Goal: Task Accomplishment & Management: Use online tool/utility

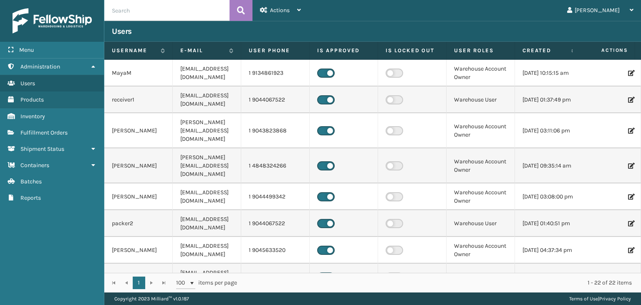
click at [443, 18] on div "[PERSON_NAME] Log Out" at bounding box center [474, 10] width 332 height 21
click at [190, 9] on input "text" at bounding box center [166, 10] width 125 height 21
click at [43, 116] on span "Inventory" at bounding box center [32, 116] width 25 height 7
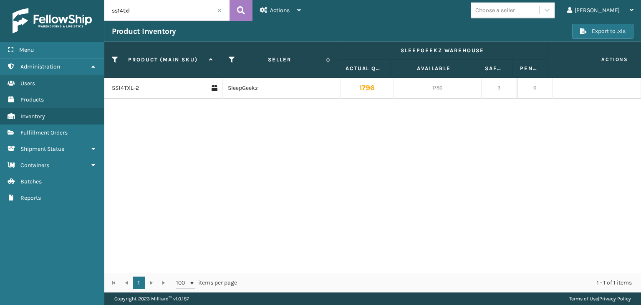
click at [220, 9] on span at bounding box center [219, 10] width 5 height 5
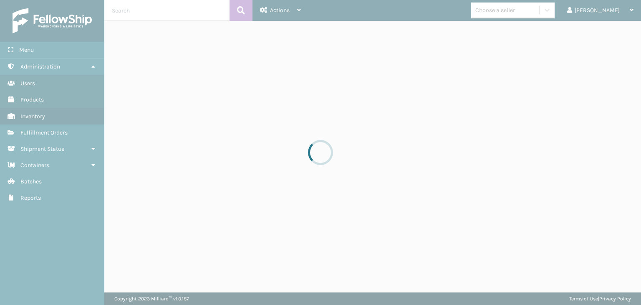
click at [170, 12] on div at bounding box center [320, 152] width 641 height 305
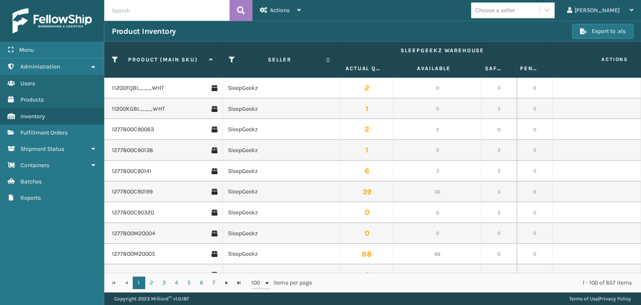
click at [155, 13] on input "text" at bounding box center [166, 10] width 125 height 21
type input "410079-1150"
click at [235, 10] on button at bounding box center [240, 10] width 23 height 21
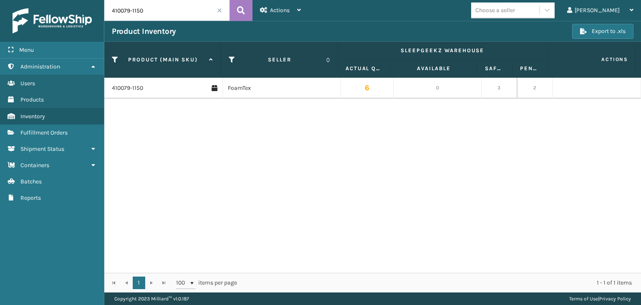
drag, startPoint x: 163, startPoint y: 18, endPoint x: 169, endPoint y: 11, distance: 8.8
click at [169, 11] on input "410079-1150" at bounding box center [166, 10] width 125 height 21
click at [240, 14] on icon at bounding box center [241, 10] width 8 height 13
click at [158, 14] on input "410079-1160" at bounding box center [166, 10] width 125 height 21
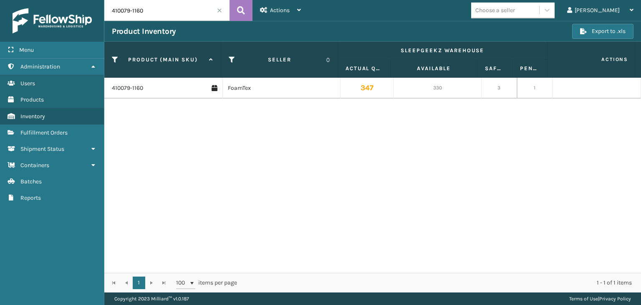
click at [158, 14] on input "410079-1160" at bounding box center [166, 10] width 125 height 21
click at [161, 12] on input "410168-8050" at bounding box center [166, 10] width 125 height 21
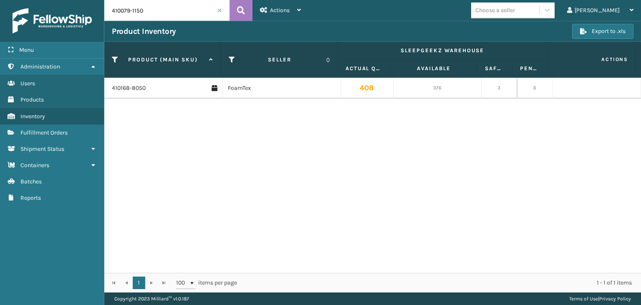
type input "410079-1150"
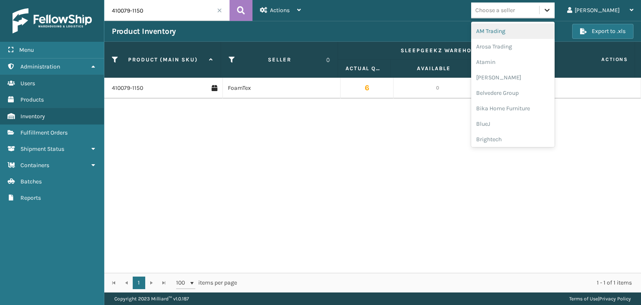
click at [551, 11] on icon at bounding box center [547, 10] width 8 height 8
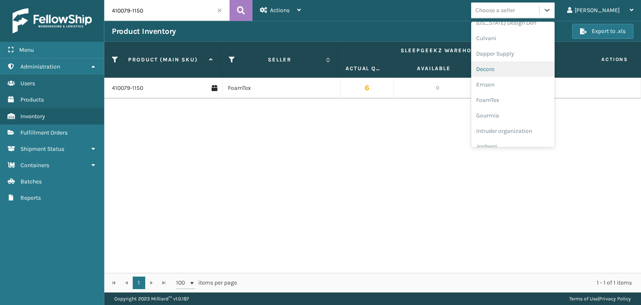
scroll to position [133, 0]
click at [531, 97] on div "FoamTex" at bounding box center [512, 98] width 83 height 15
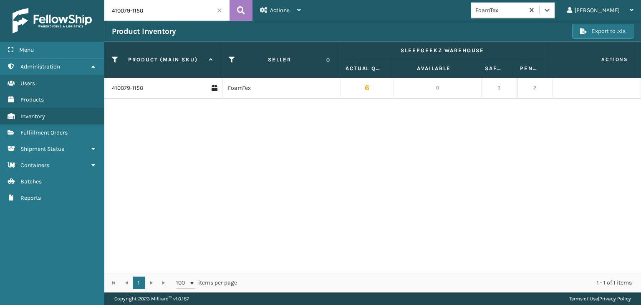
click at [525, 10] on div "FoamTex" at bounding box center [500, 10] width 50 height 9
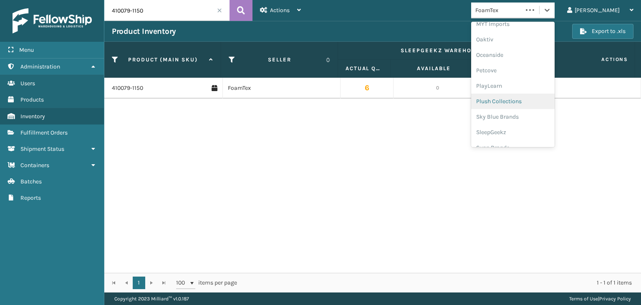
scroll to position [403, 0]
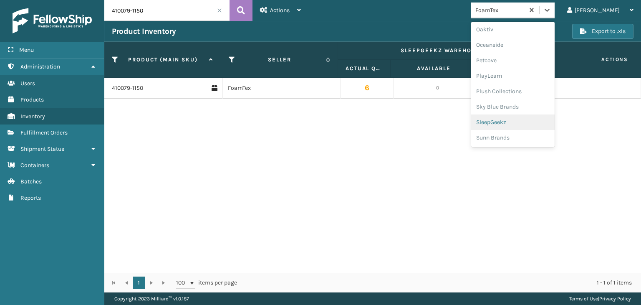
click at [535, 119] on div "SleepGeekz" at bounding box center [512, 121] width 83 height 15
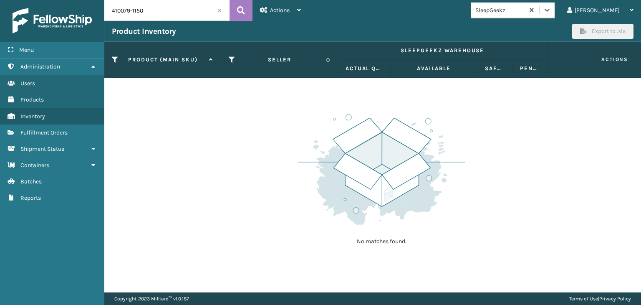
click at [511, 0] on div "option SleepGeekz, selected. 0 results available. Select is focused ,type to re…" at bounding box center [474, 10] width 332 height 21
click at [513, 10] on div "SleepGeekz" at bounding box center [500, 10] width 50 height 9
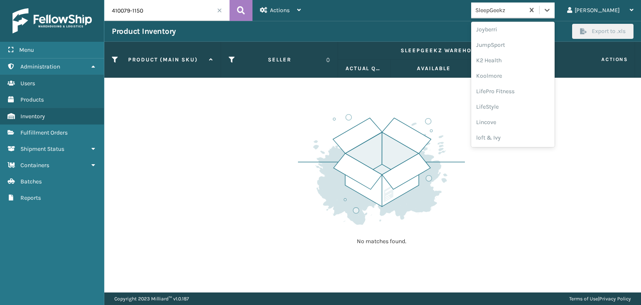
scroll to position [249, 0]
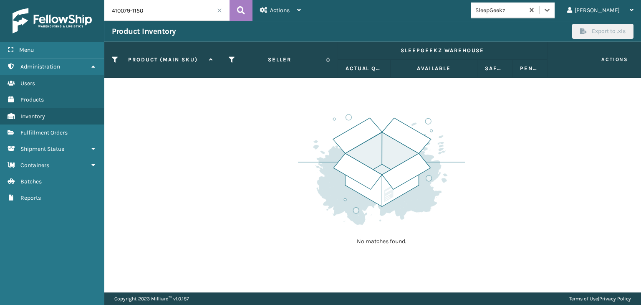
click at [179, 5] on input "410079-1150" at bounding box center [166, 10] width 125 height 21
